Goal: Task Accomplishment & Management: Use online tool/utility

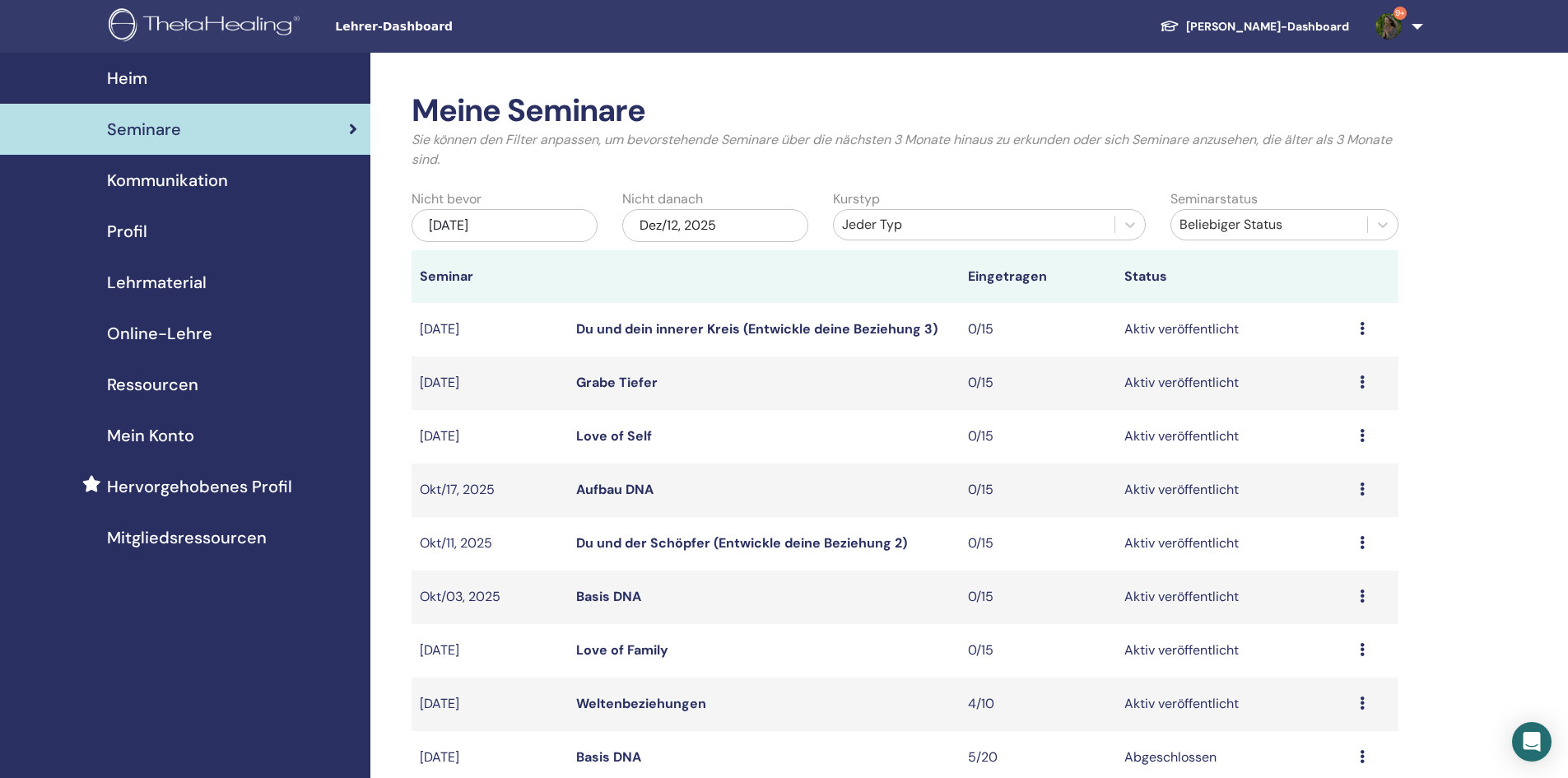
click at [1360, 698] on icon at bounding box center [1362, 703] width 5 height 13
click at [1316, 749] on link "Teilnehmer" at bounding box center [1316, 761] width 67 height 17
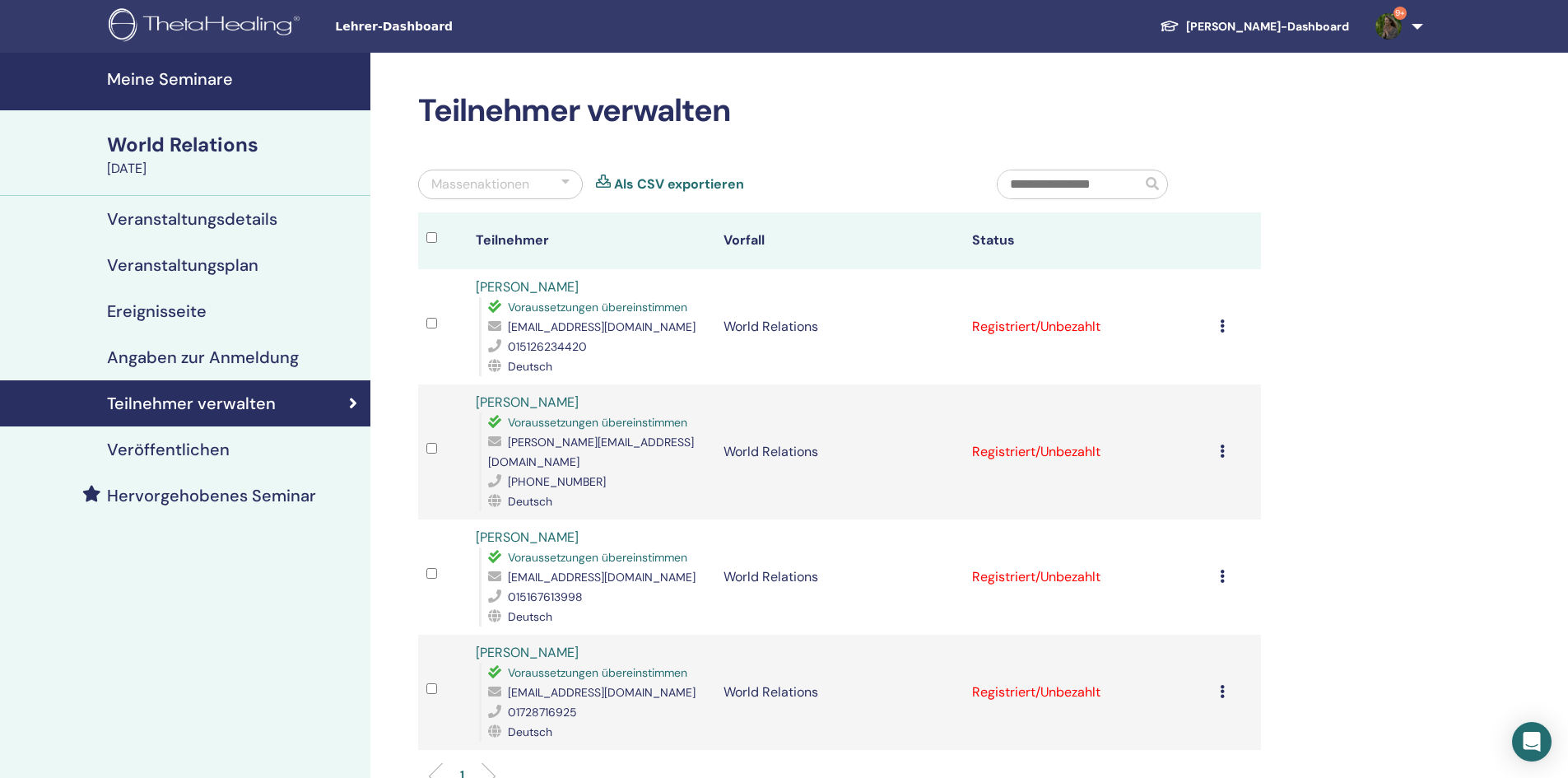
click at [572, 182] on div "Massenaktionen" at bounding box center [500, 184] width 164 height 29
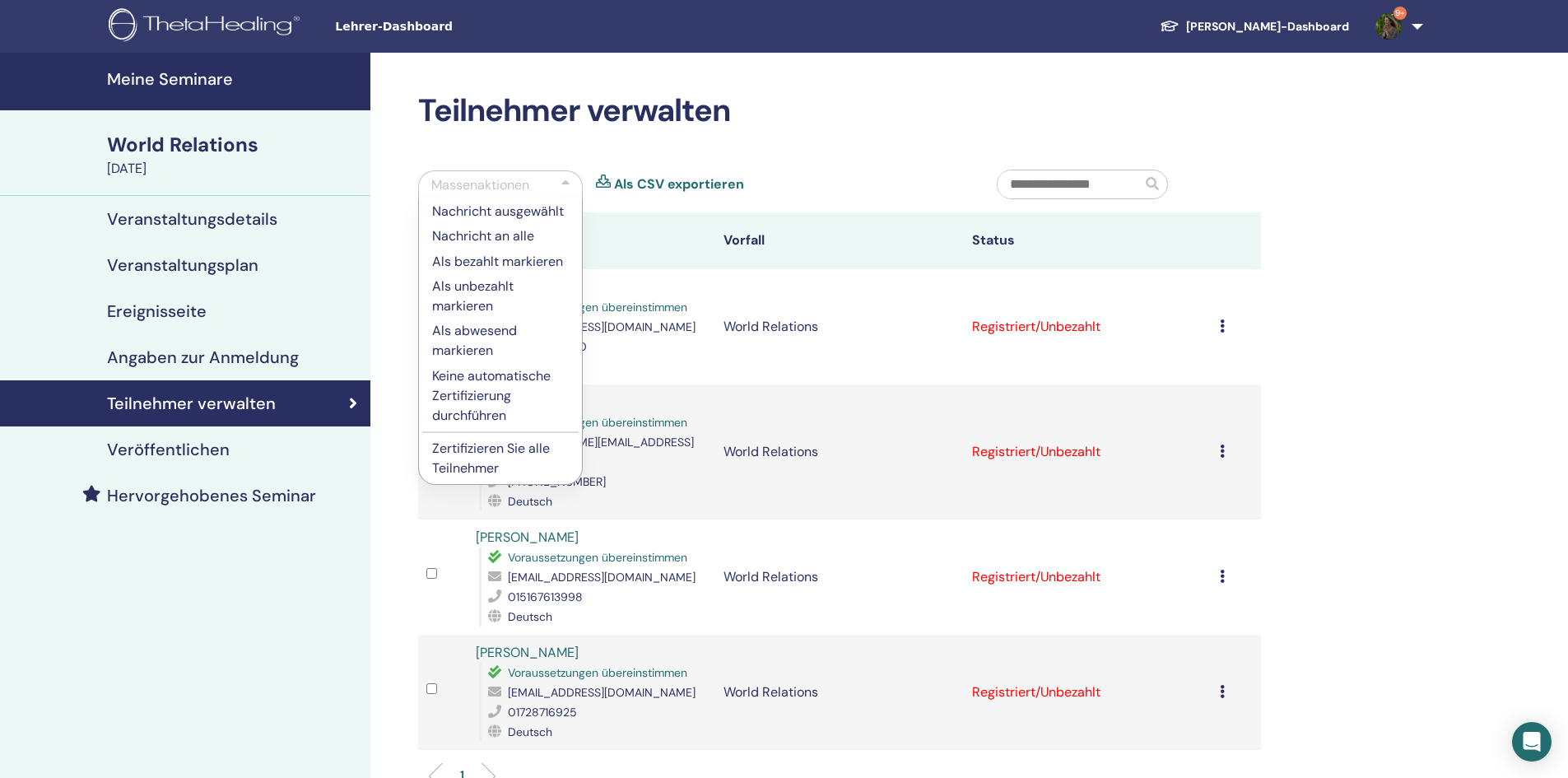
click at [491, 443] on p "Zertifizieren Sie alle Teilnehmer" at bounding box center [500, 459] width 137 height 40
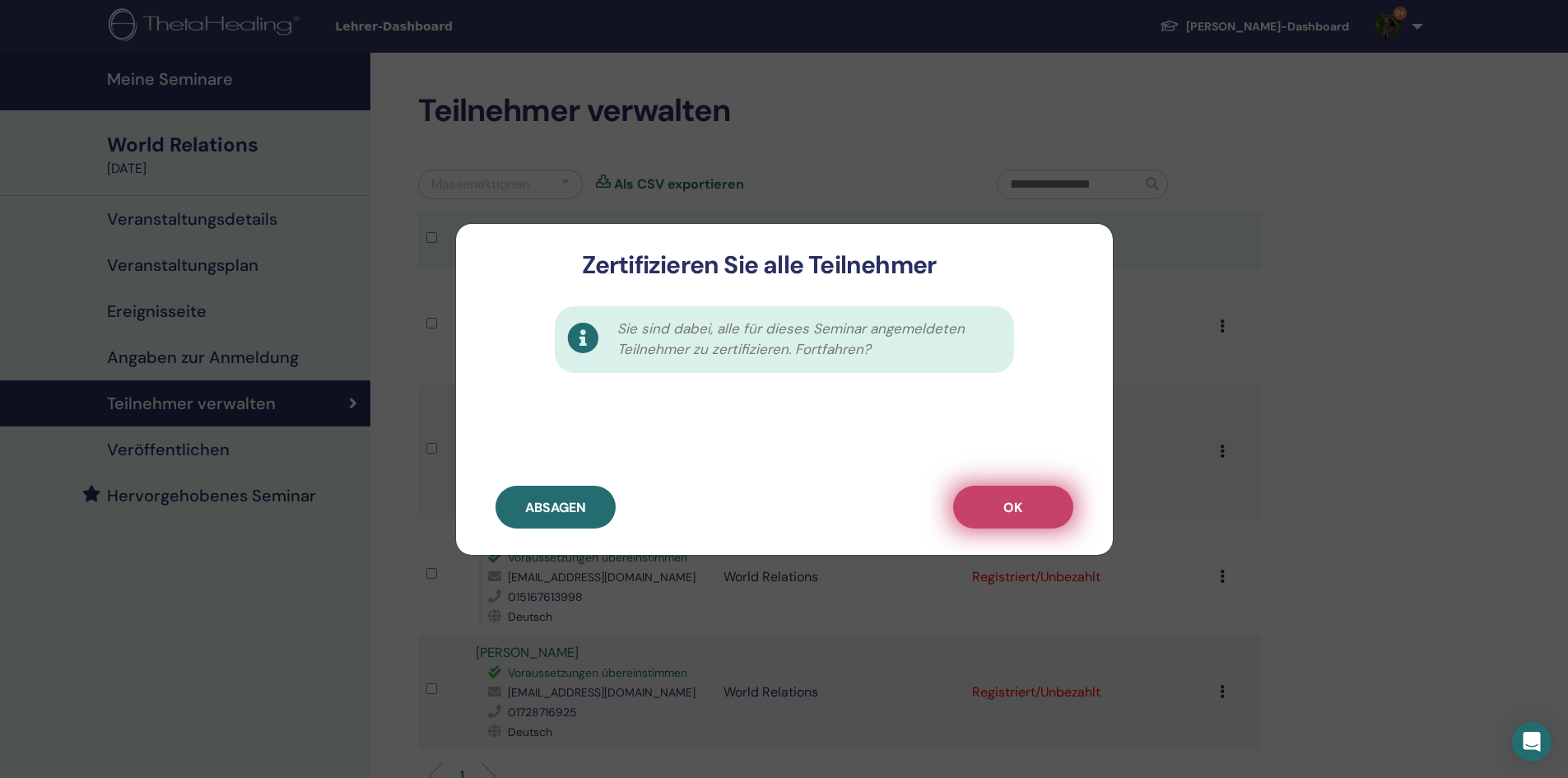
click at [1012, 496] on button "OK" at bounding box center [1012, 506] width 120 height 42
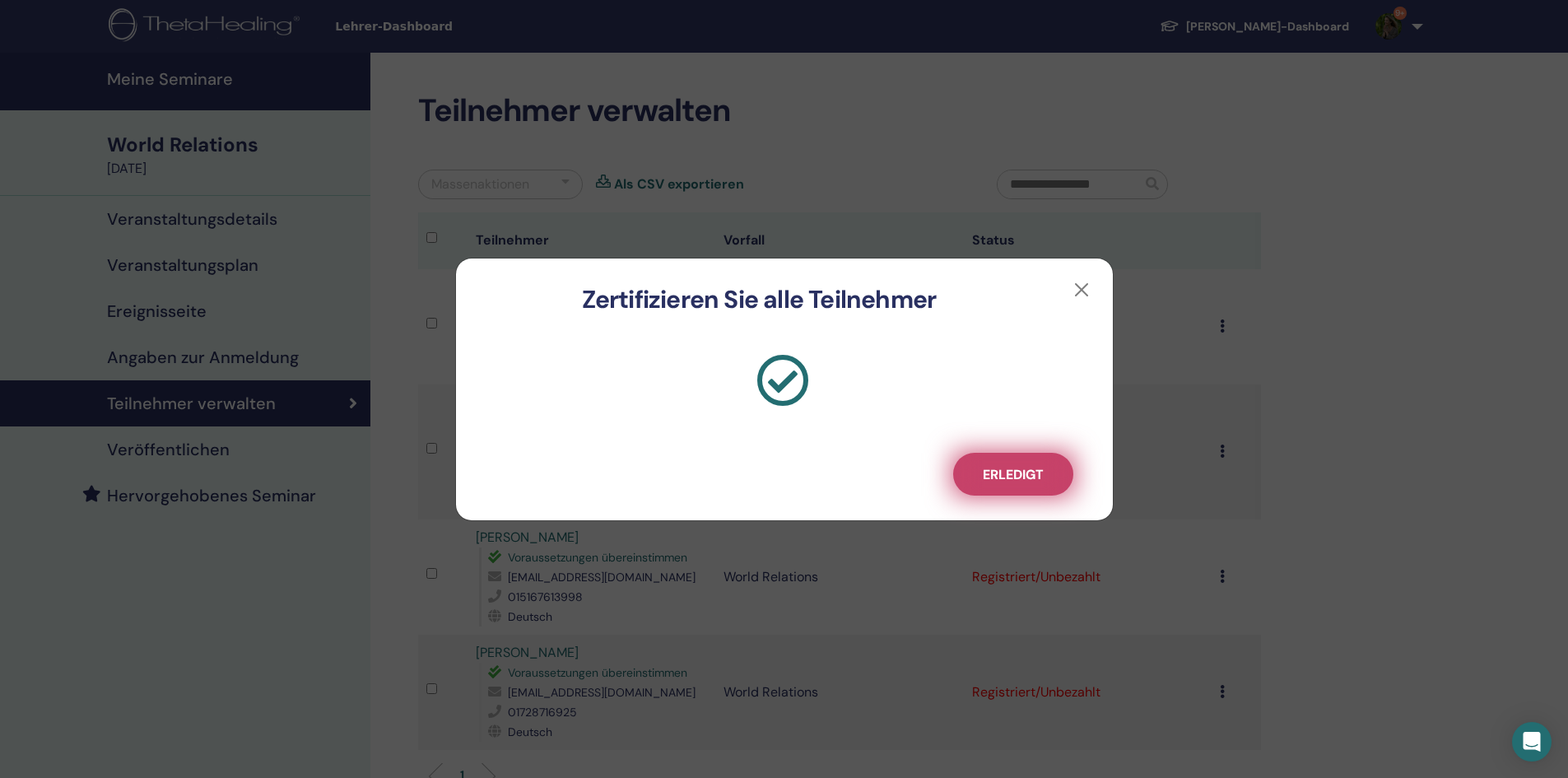
click at [1031, 479] on span "Erledigt" at bounding box center [1013, 474] width 61 height 17
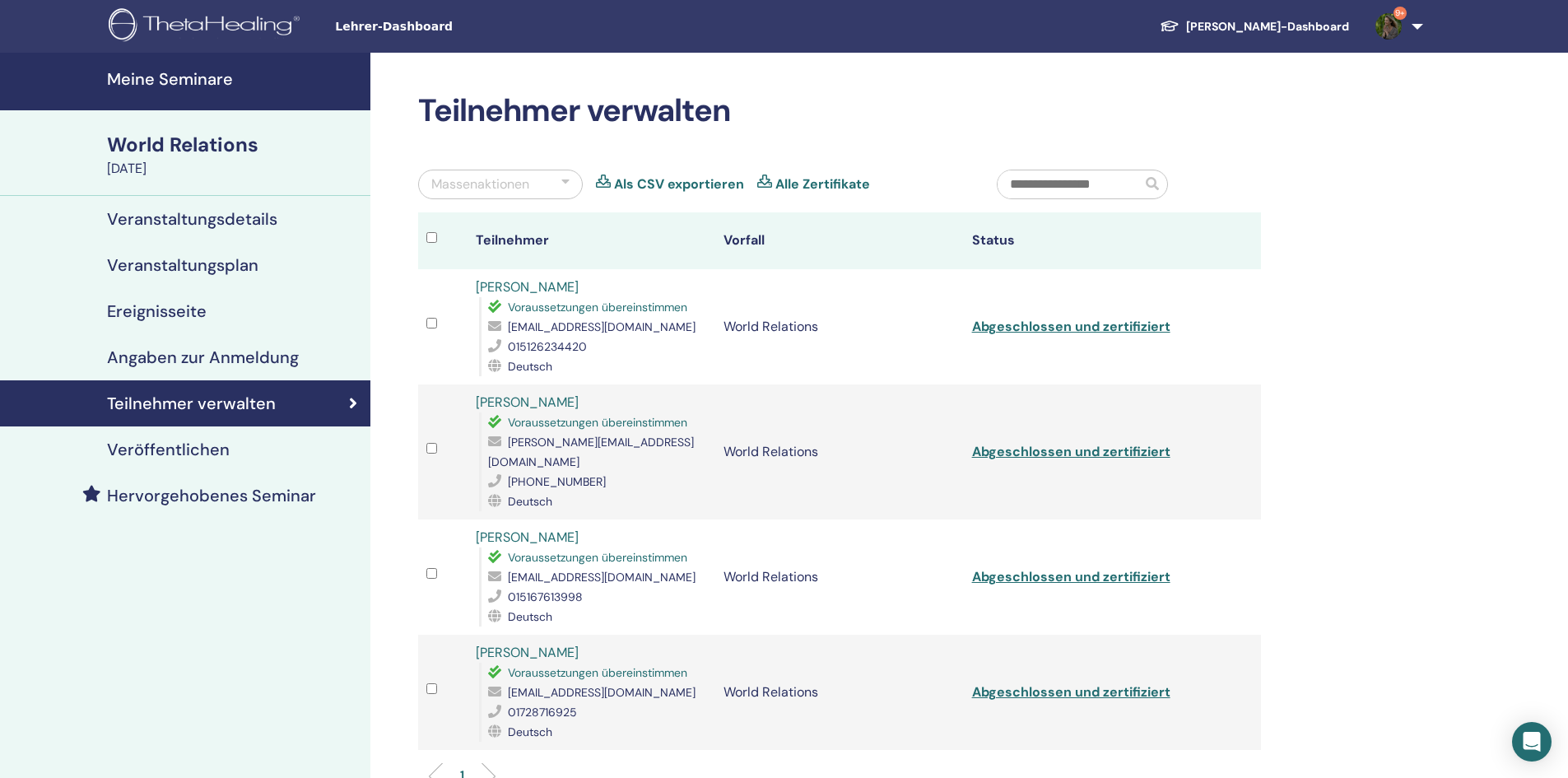
click at [793, 184] on link "Alle Zertifikate" at bounding box center [822, 184] width 94 height 20
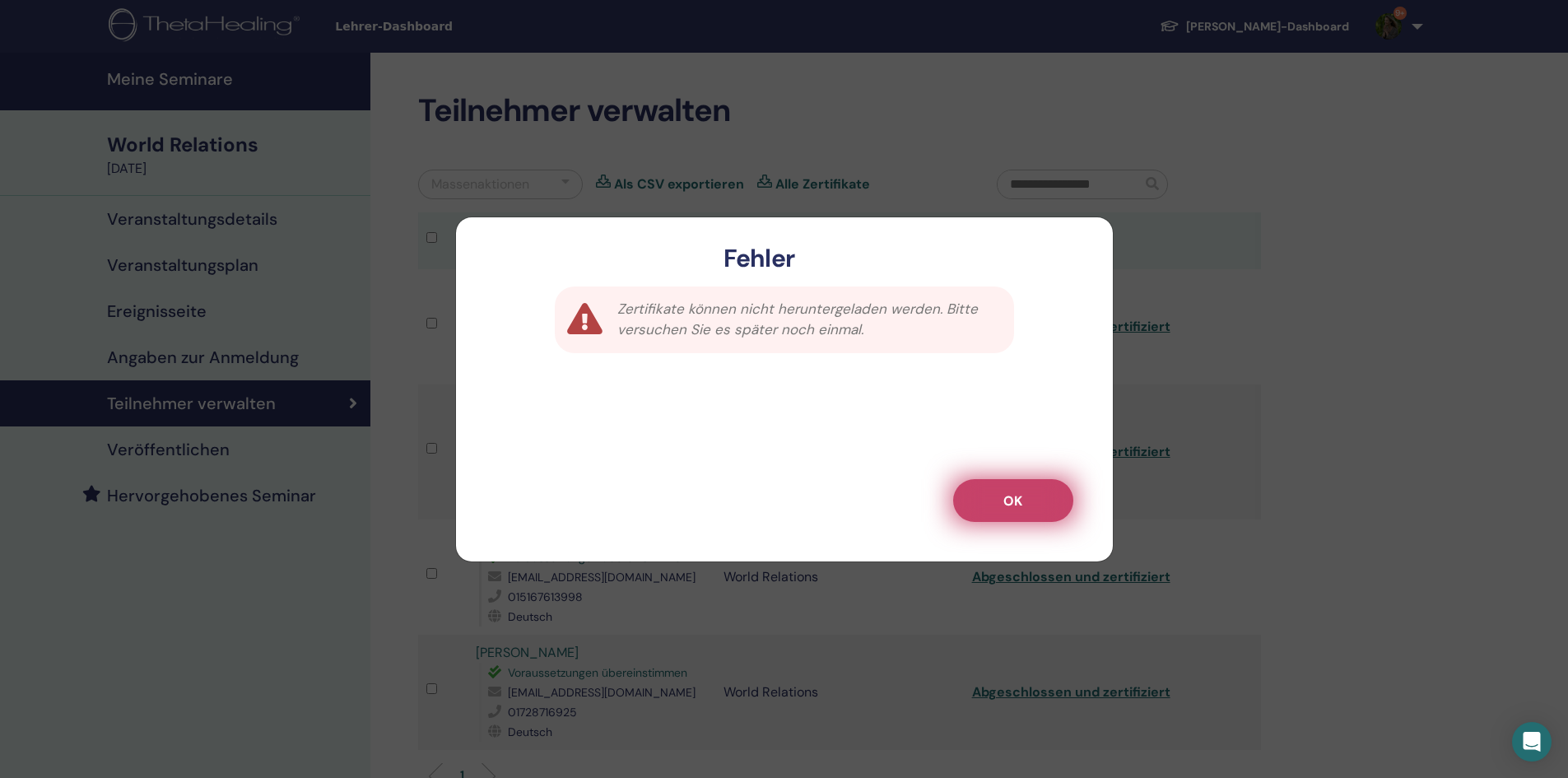
click at [997, 512] on button "OK" at bounding box center [1012, 499] width 120 height 42
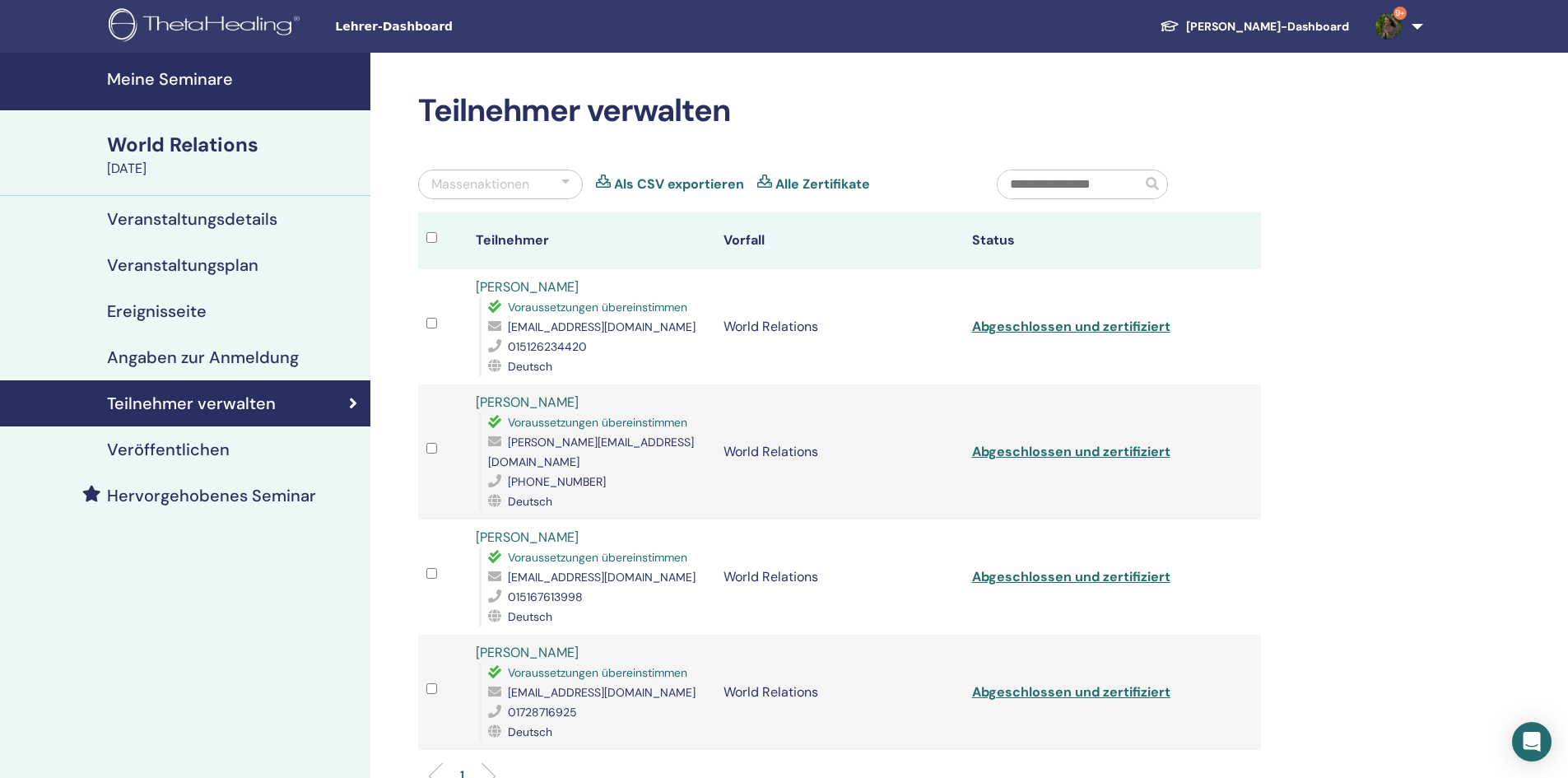
click at [806, 183] on link "Alle Zertifikate" at bounding box center [822, 184] width 94 height 20
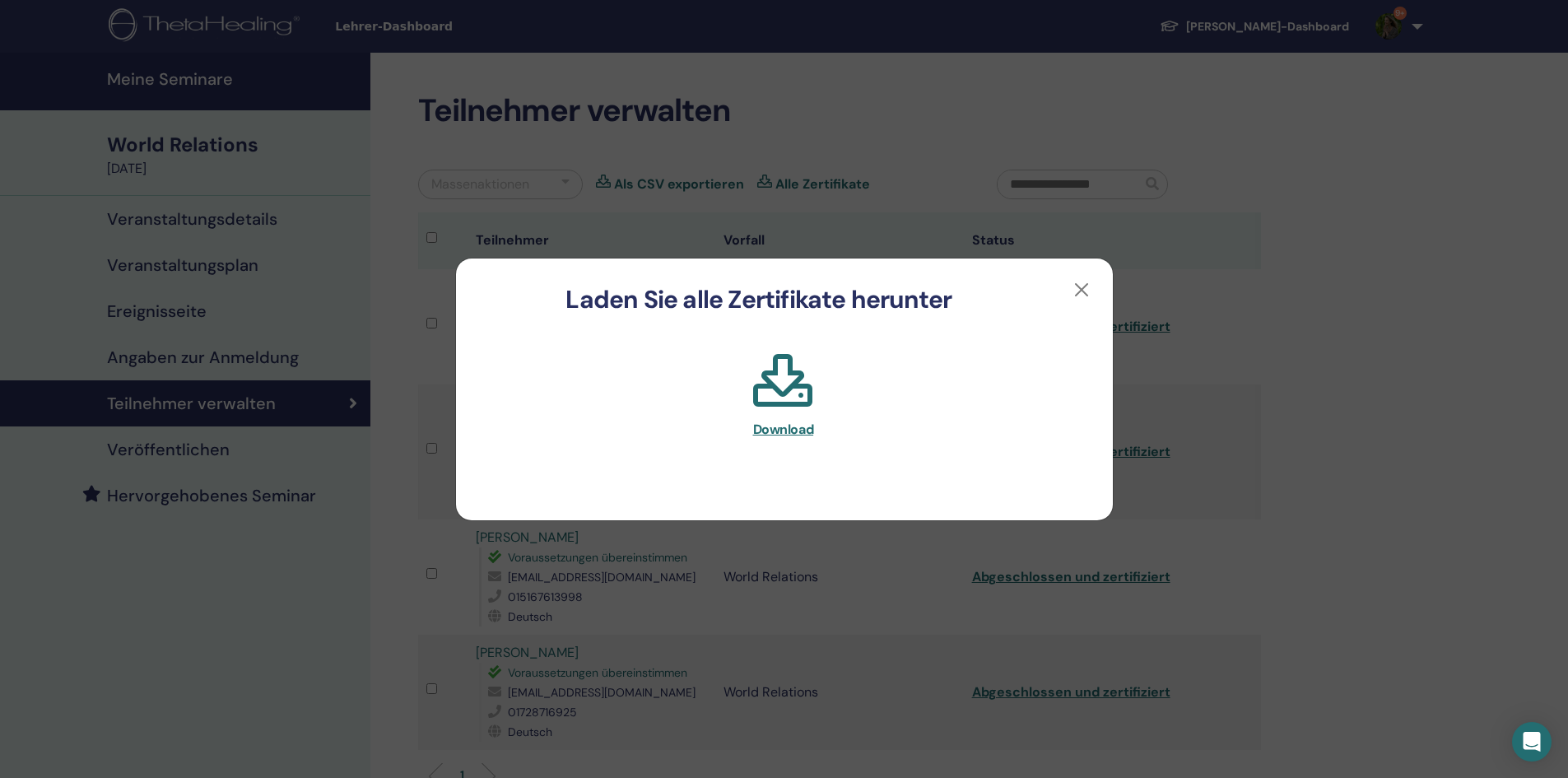
click at [781, 426] on span "Download" at bounding box center [783, 429] width 61 height 17
click at [778, 424] on span "Download" at bounding box center [783, 429] width 61 height 17
click at [1079, 286] on button "button" at bounding box center [1081, 290] width 26 height 26
